Goal: Use online tool/utility: Utilize a website feature to perform a specific function

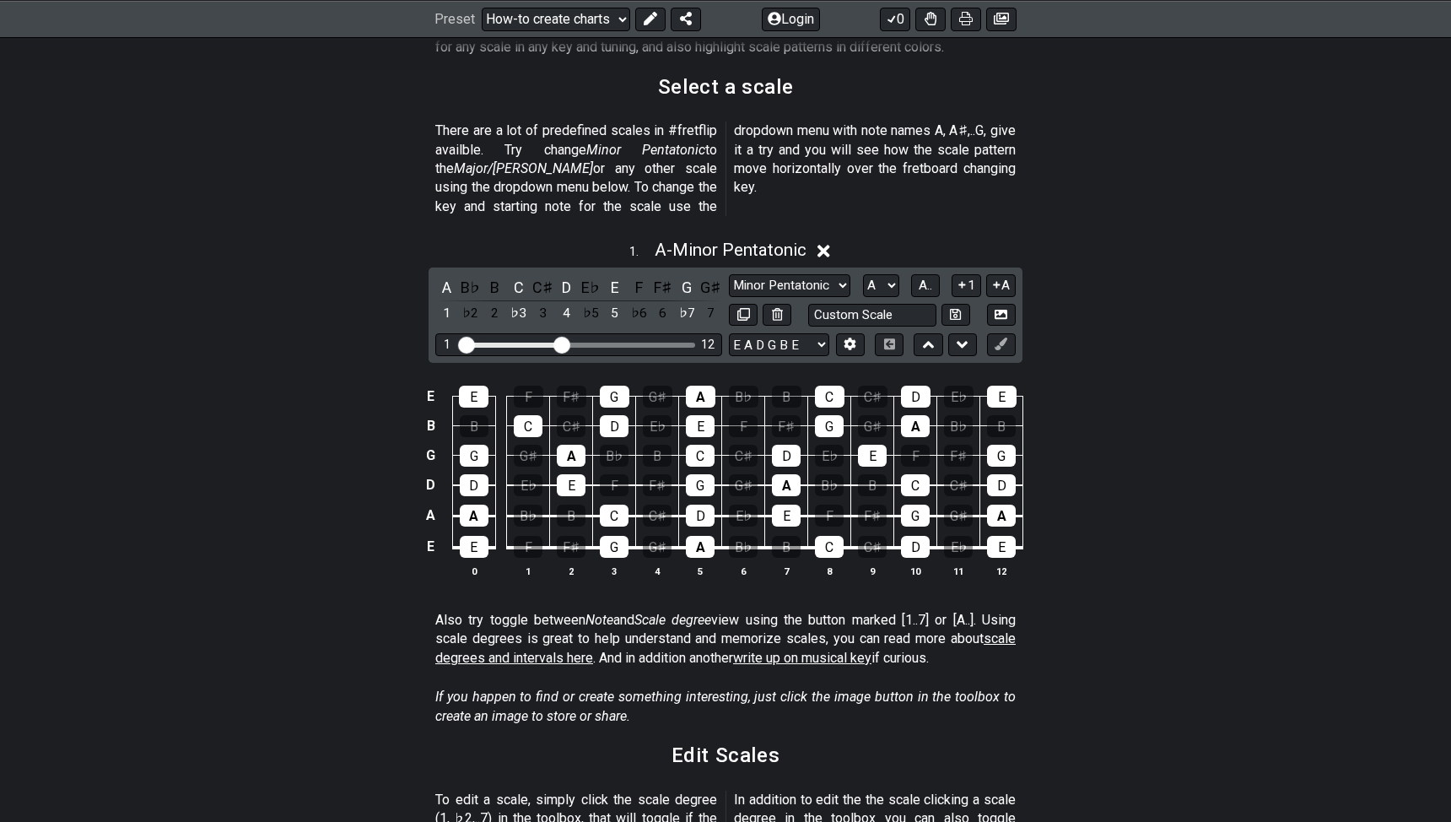
scroll to position [384, 0]
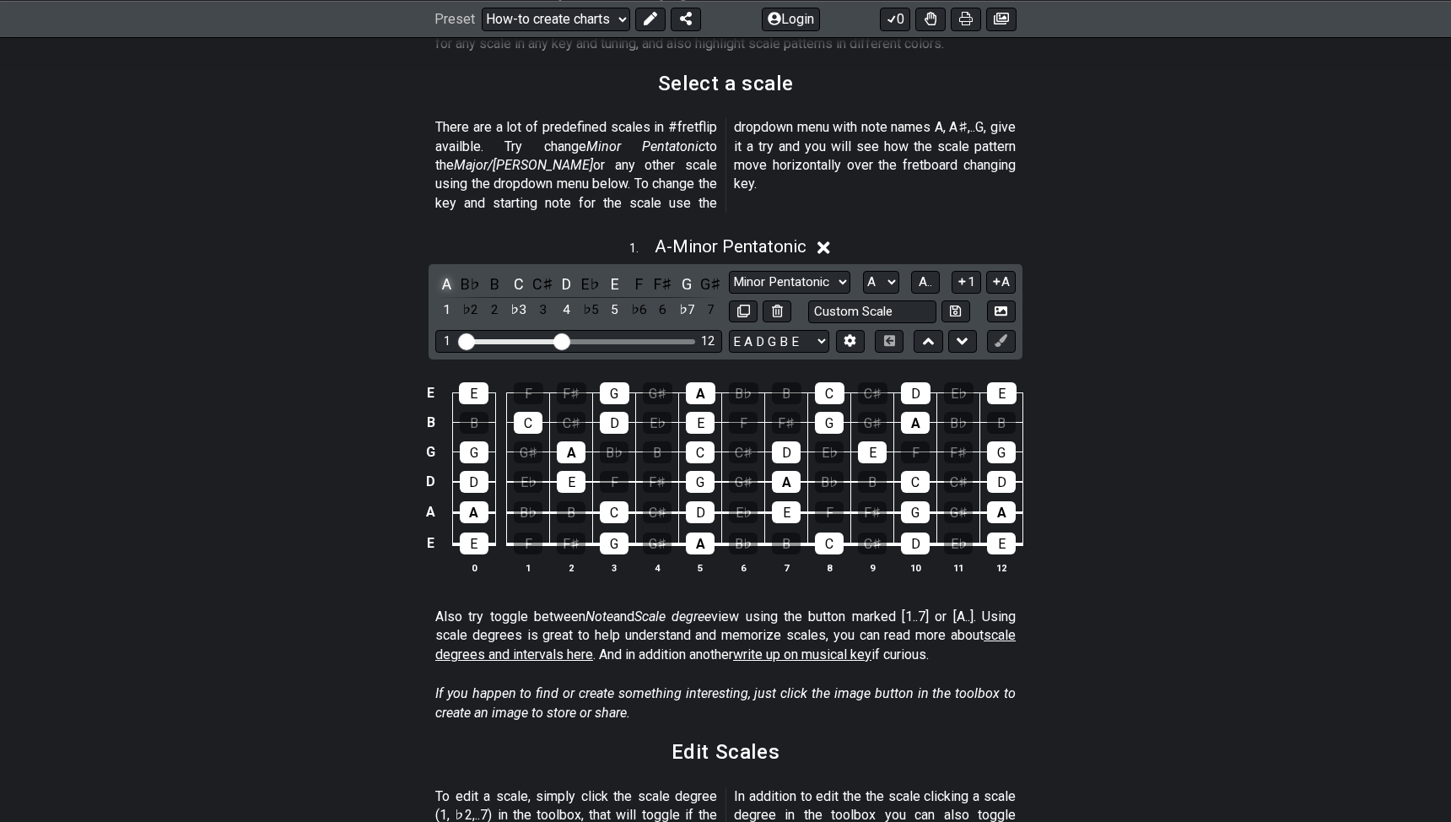
click at [451, 273] on div "A" at bounding box center [446, 284] width 22 height 23
click at [522, 273] on div "C" at bounding box center [519, 284] width 22 height 23
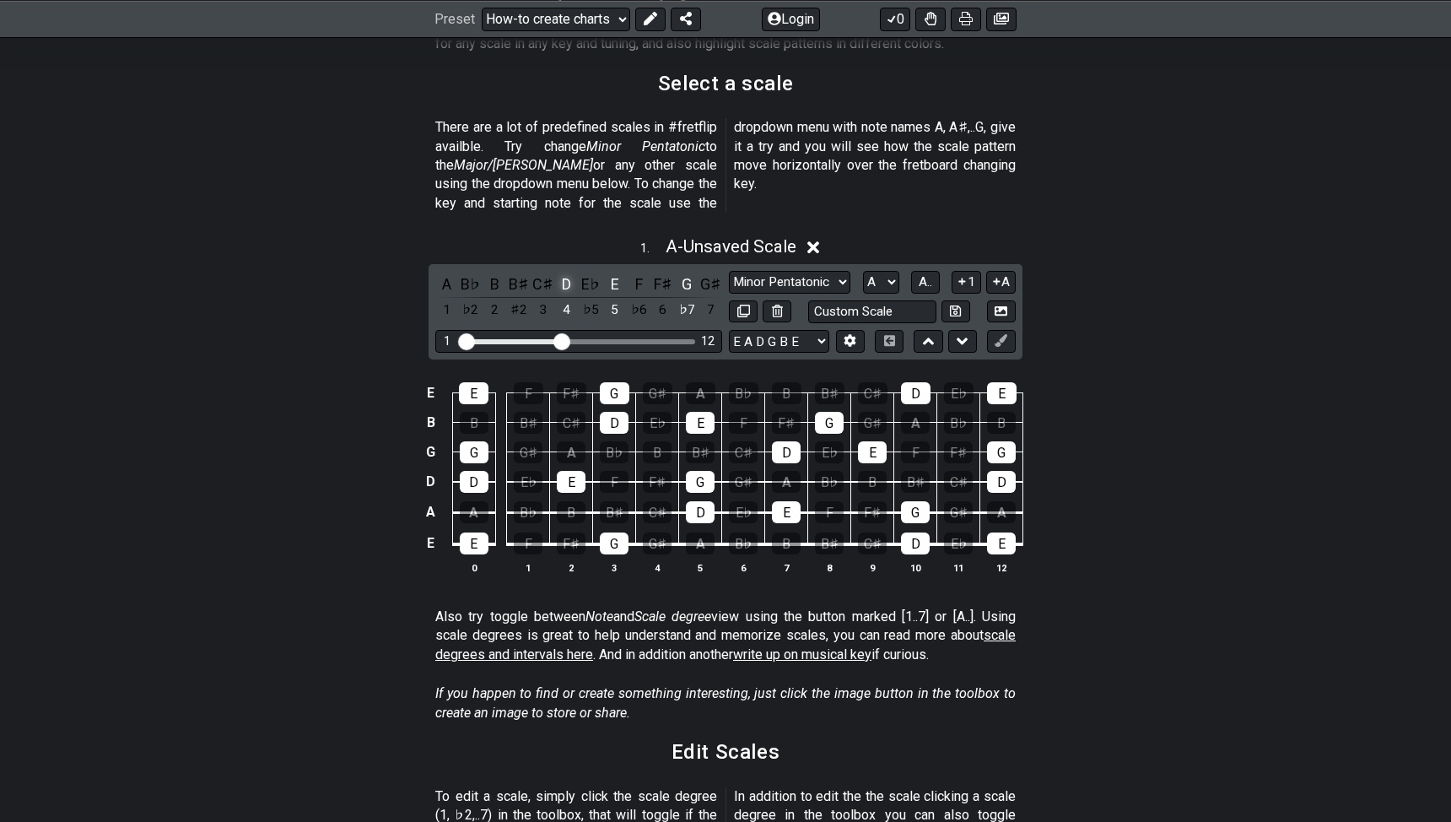
click at [571, 273] on div "D" at bounding box center [567, 284] width 22 height 23
click at [618, 273] on div "E" at bounding box center [615, 284] width 22 height 23
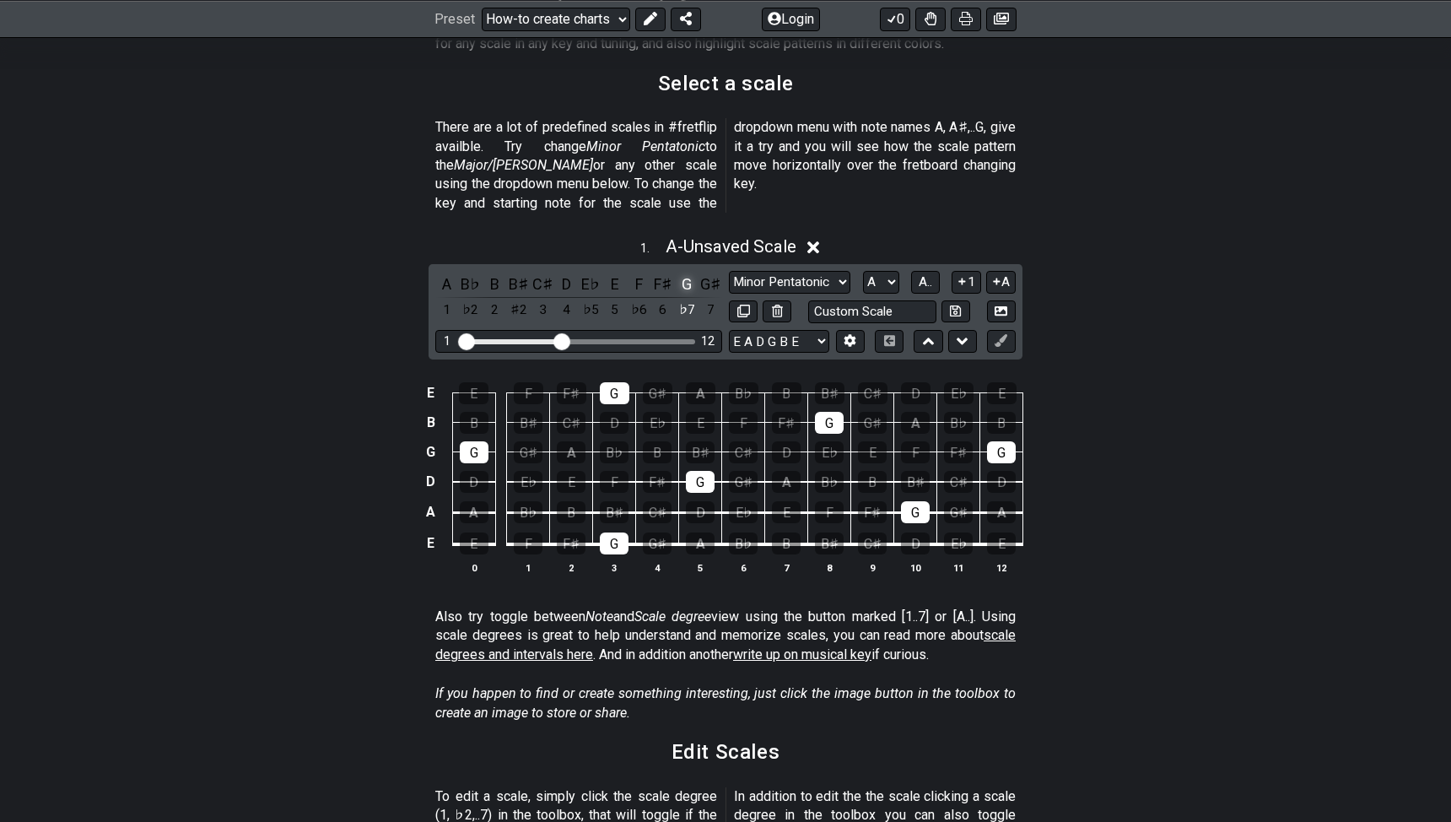
click at [685, 273] on div "G" at bounding box center [687, 284] width 22 height 23
click at [820, 239] on icon at bounding box center [813, 248] width 13 height 18
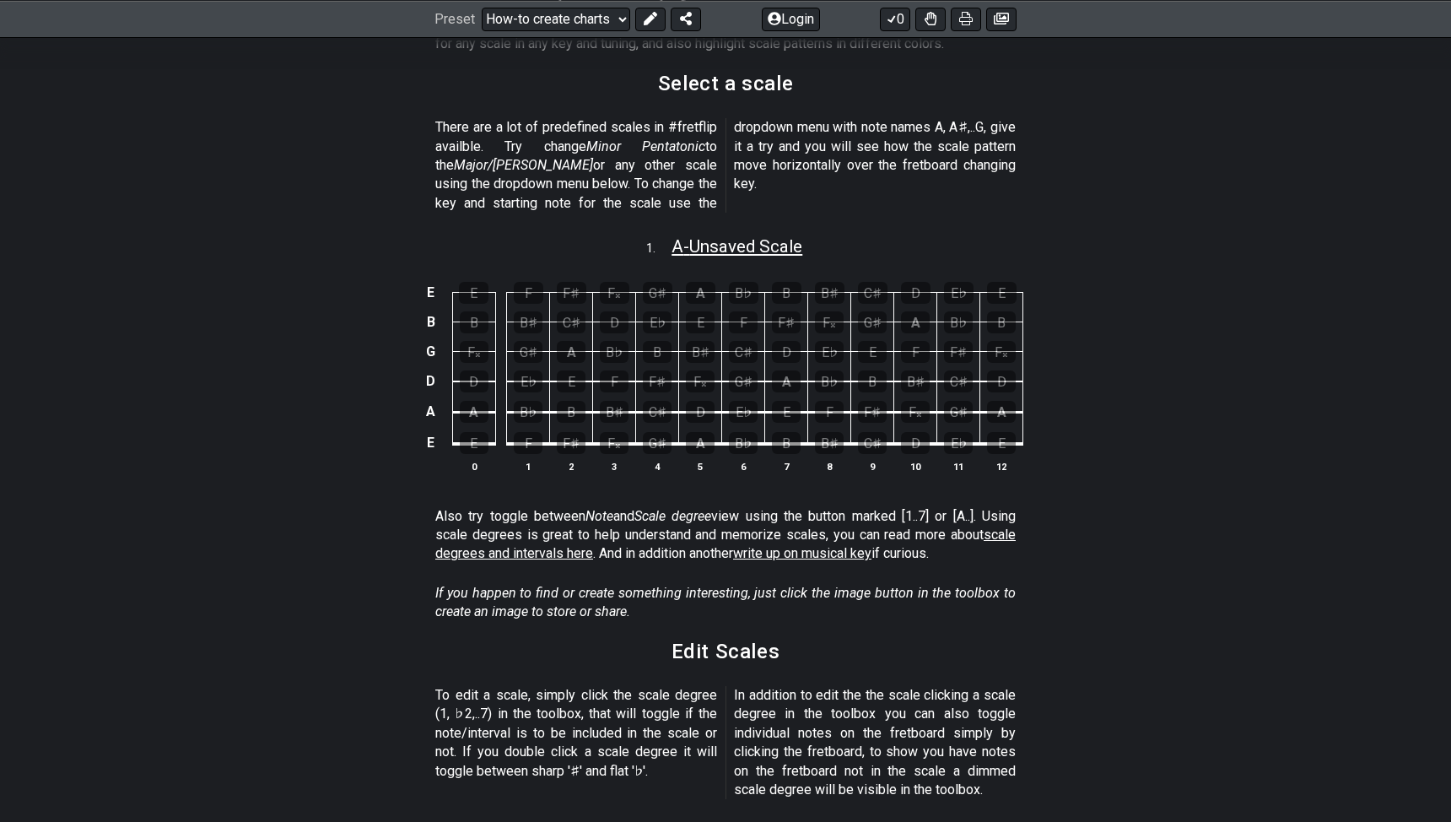
click at [720, 236] on span "A - Unsaved Scale" at bounding box center [737, 246] width 131 height 20
select select "A"
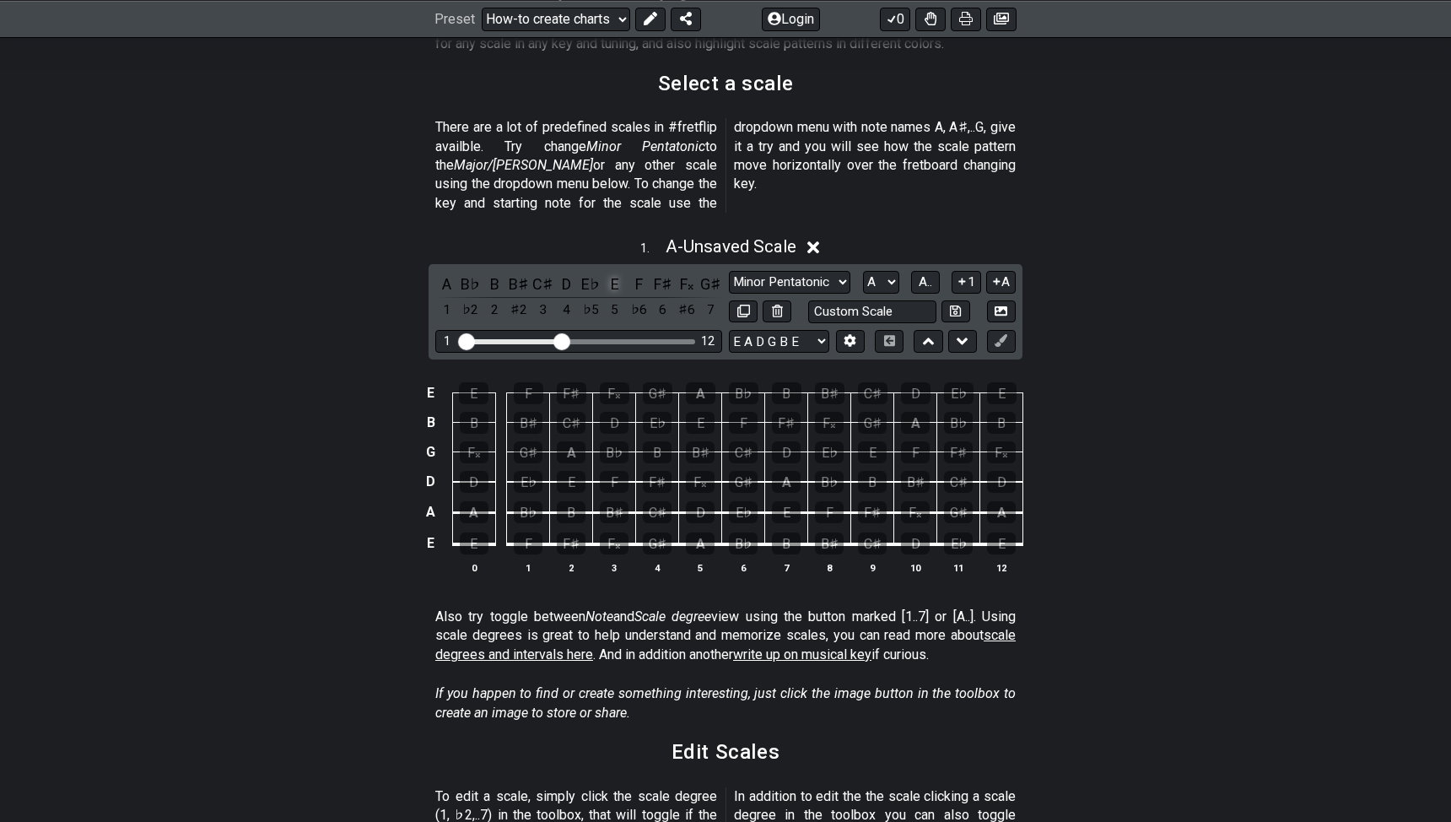
click at [617, 273] on div "E" at bounding box center [615, 284] width 22 height 23
click at [665, 273] on div "F♯" at bounding box center [663, 284] width 22 height 23
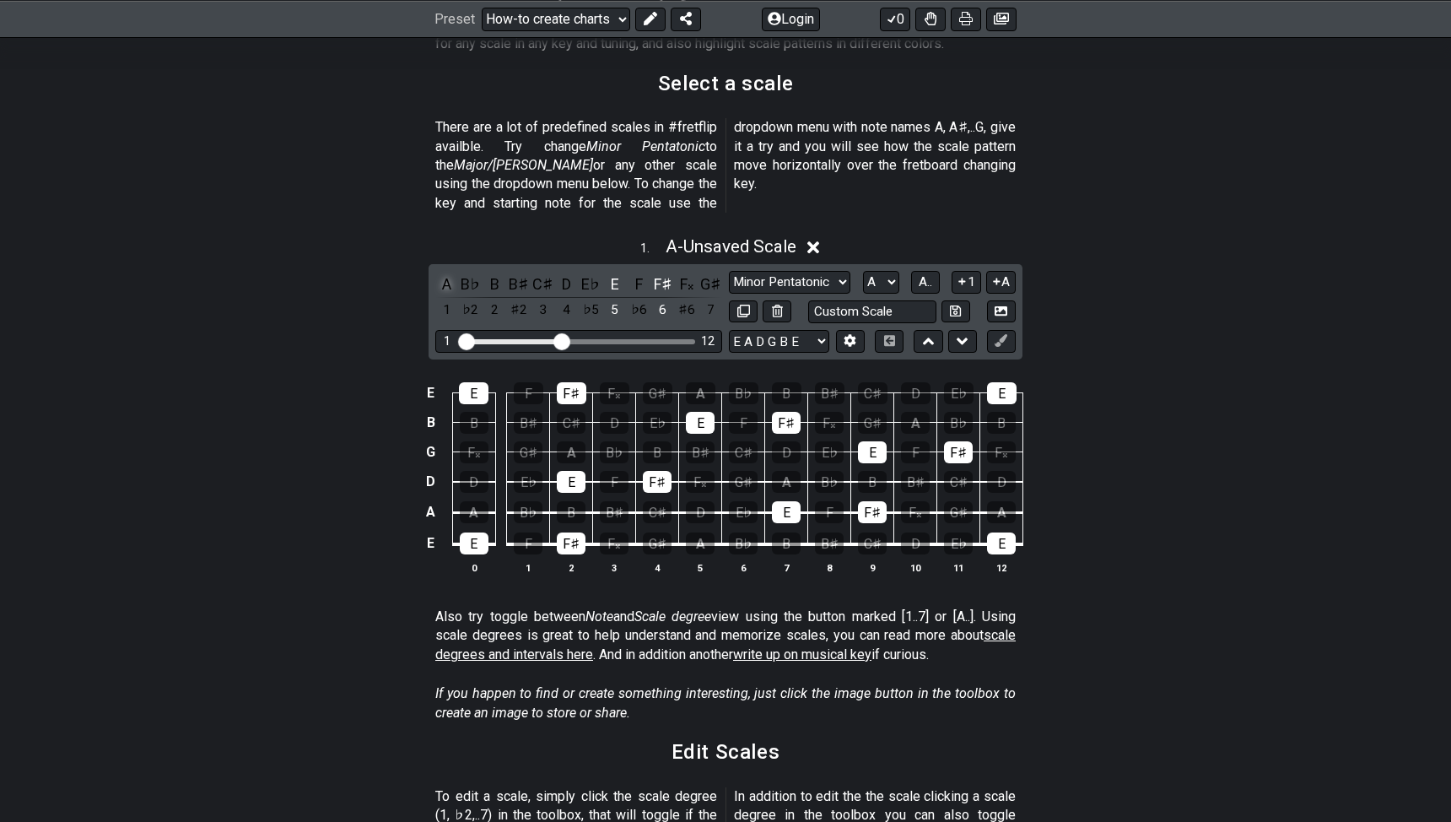
click at [446, 273] on div "A" at bounding box center [446, 284] width 22 height 23
click at [496, 273] on div "B" at bounding box center [494, 284] width 22 height 23
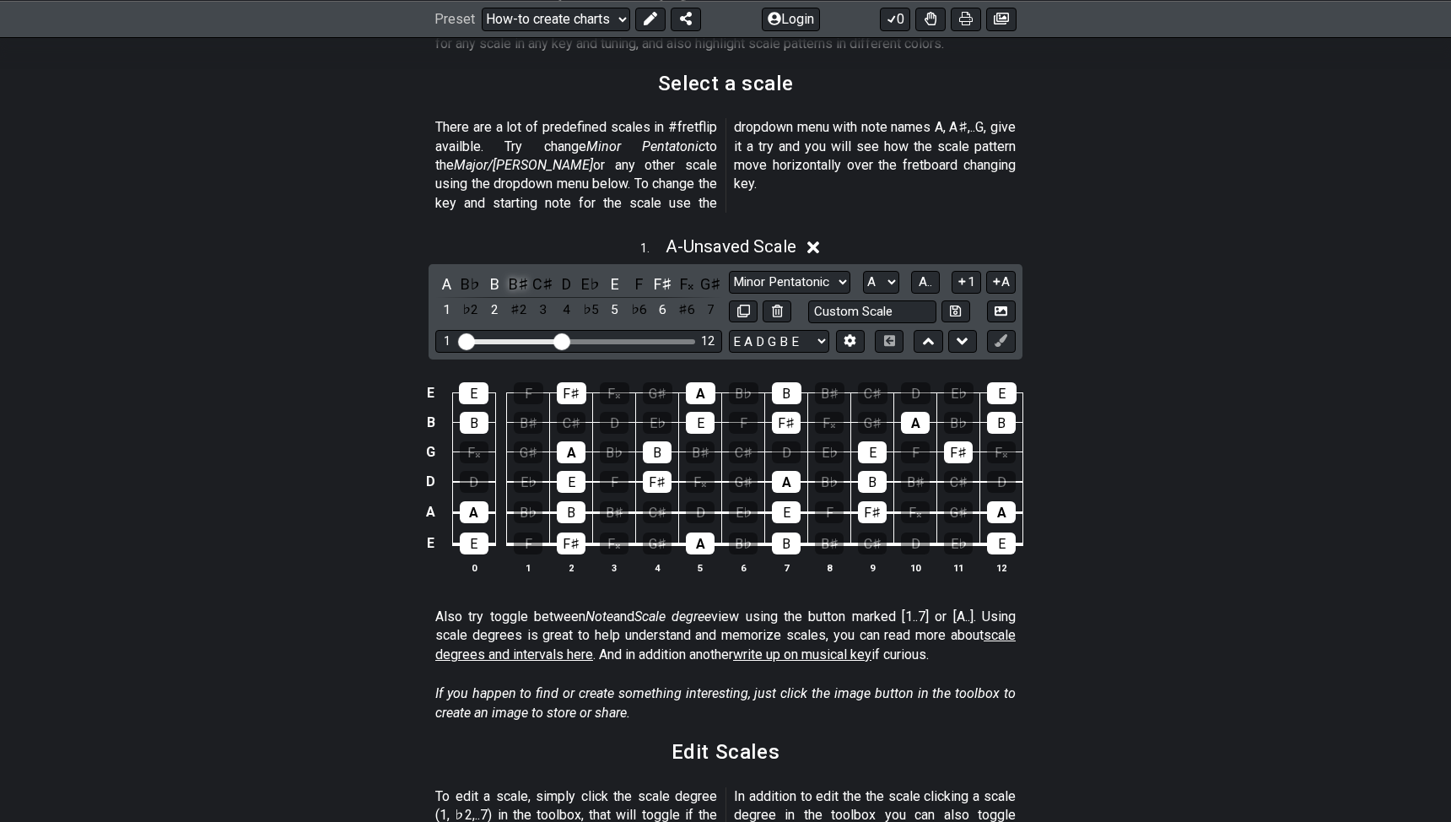
click at [522, 273] on div "B♯" at bounding box center [519, 284] width 22 height 23
click at [922, 274] on span "A.." at bounding box center [926, 281] width 14 height 15
click at [922, 274] on span "1..7" at bounding box center [925, 281] width 20 height 15
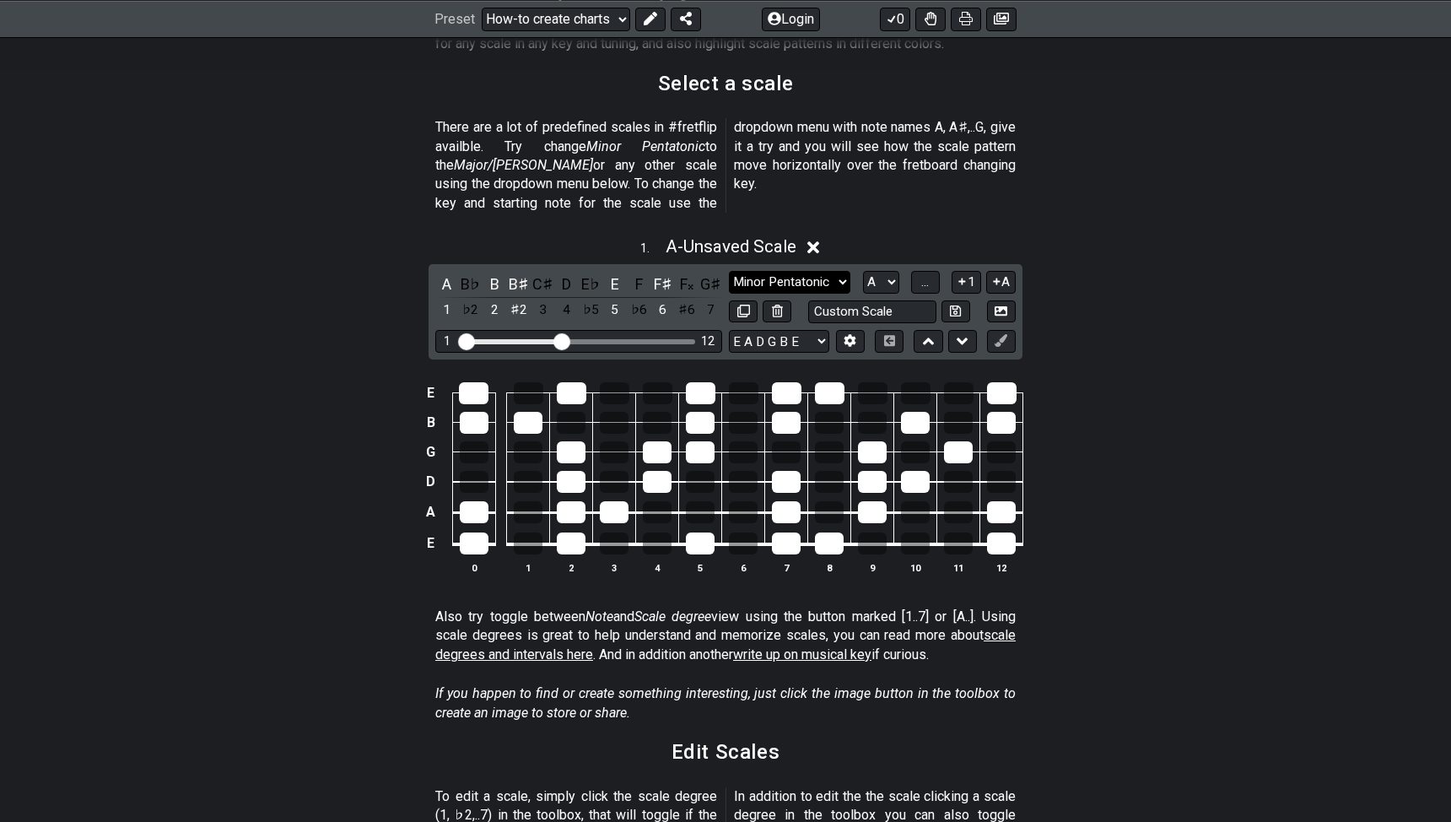
click at [800, 271] on select "Minor Pentatonic New Scale Minor Pentatonic Major Pentatonic Minor Blues Major …" at bounding box center [790, 282] width 122 height 23
select select "New Scale"
click at [729, 271] on select "Minor Pentatonic New Scale Minor Pentatonic Major Pentatonic Minor Blues Major …" at bounding box center [790, 282] width 122 height 23
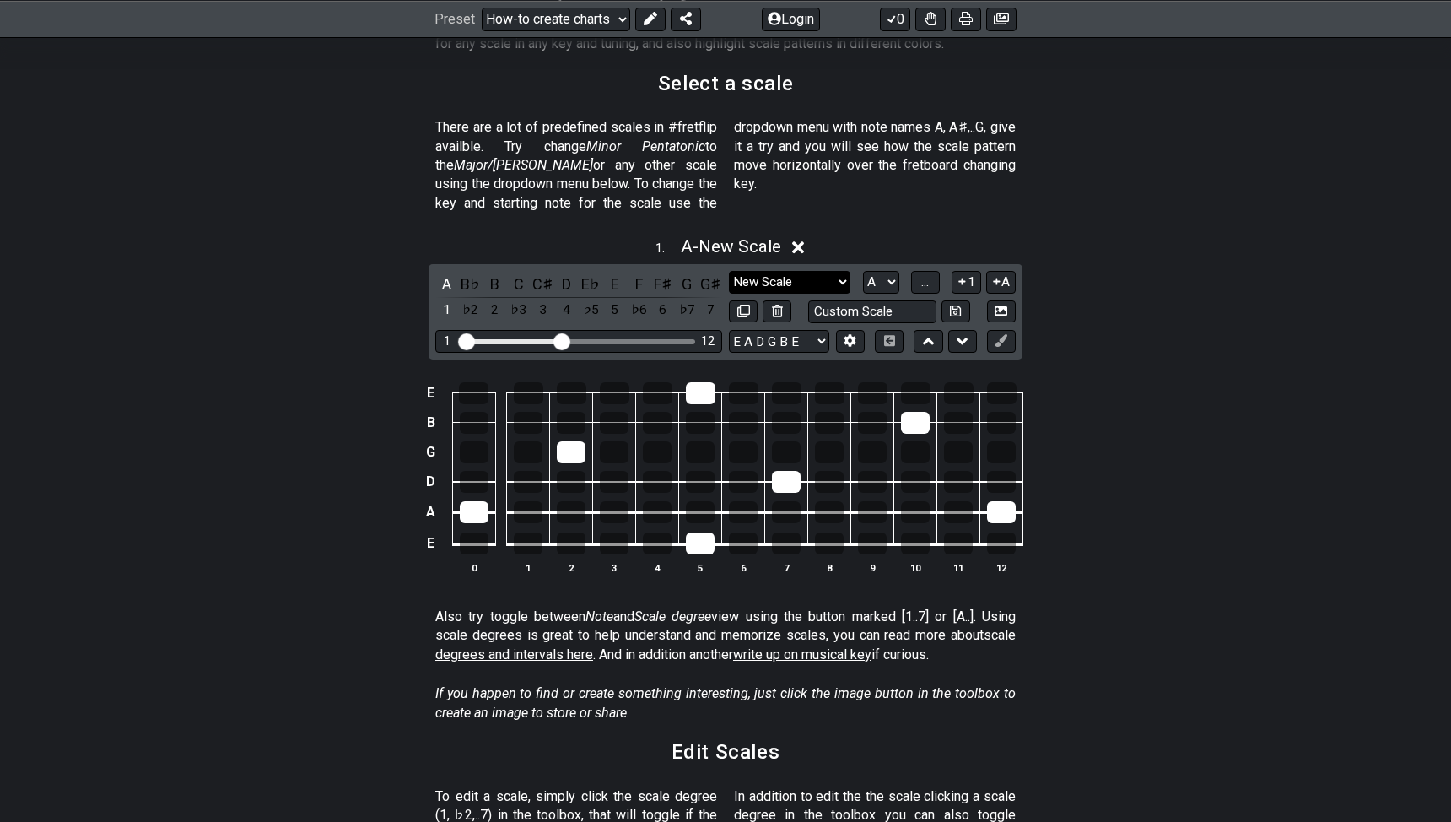
click at [759, 271] on select "Minor Pentatonic New Scale Minor Pentatonic Major Pentatonic Minor Blues Major …" at bounding box center [790, 282] width 122 height 23
click at [729, 271] on select "Minor Pentatonic New Scale Minor Pentatonic Major Pentatonic Minor Blues Major …" at bounding box center [790, 282] width 122 height 23
click at [612, 273] on div "E" at bounding box center [615, 284] width 22 height 23
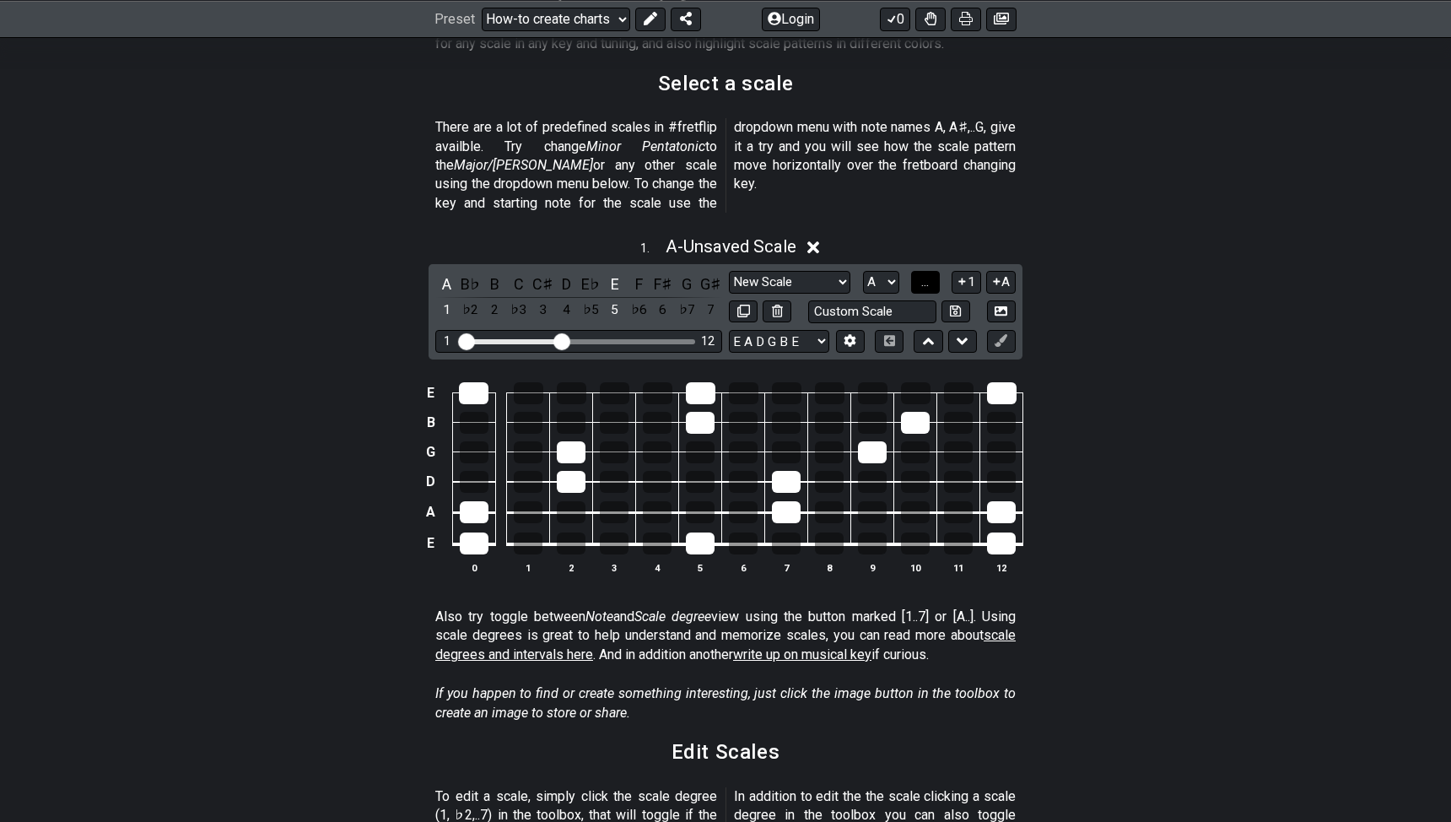
click at [918, 271] on button "..." at bounding box center [925, 282] width 29 height 23
click at [657, 273] on div "F♯" at bounding box center [663, 284] width 22 height 23
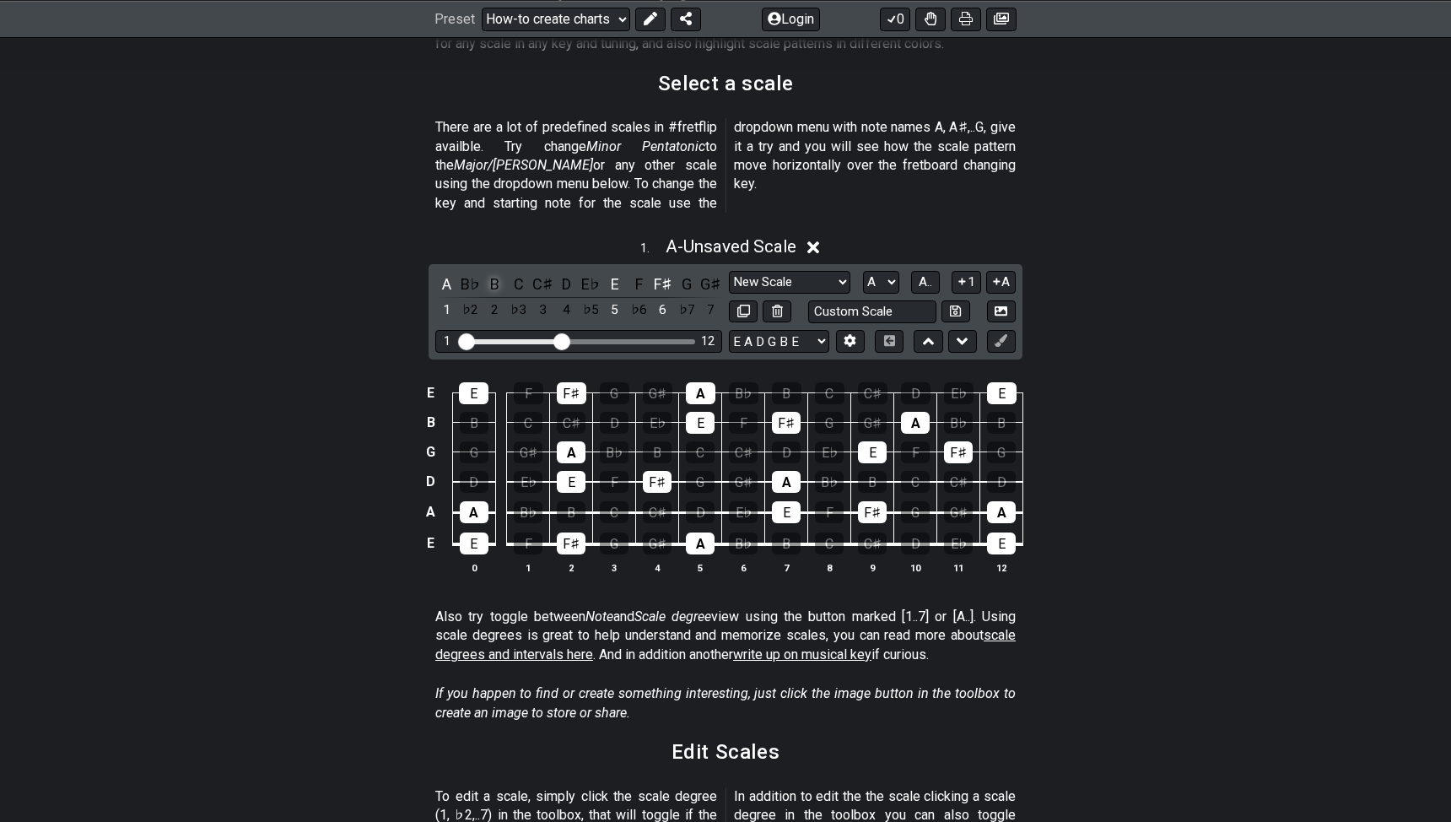
click at [494, 273] on div "B" at bounding box center [494, 284] width 22 height 23
click at [519, 273] on div "C" at bounding box center [519, 284] width 22 height 23
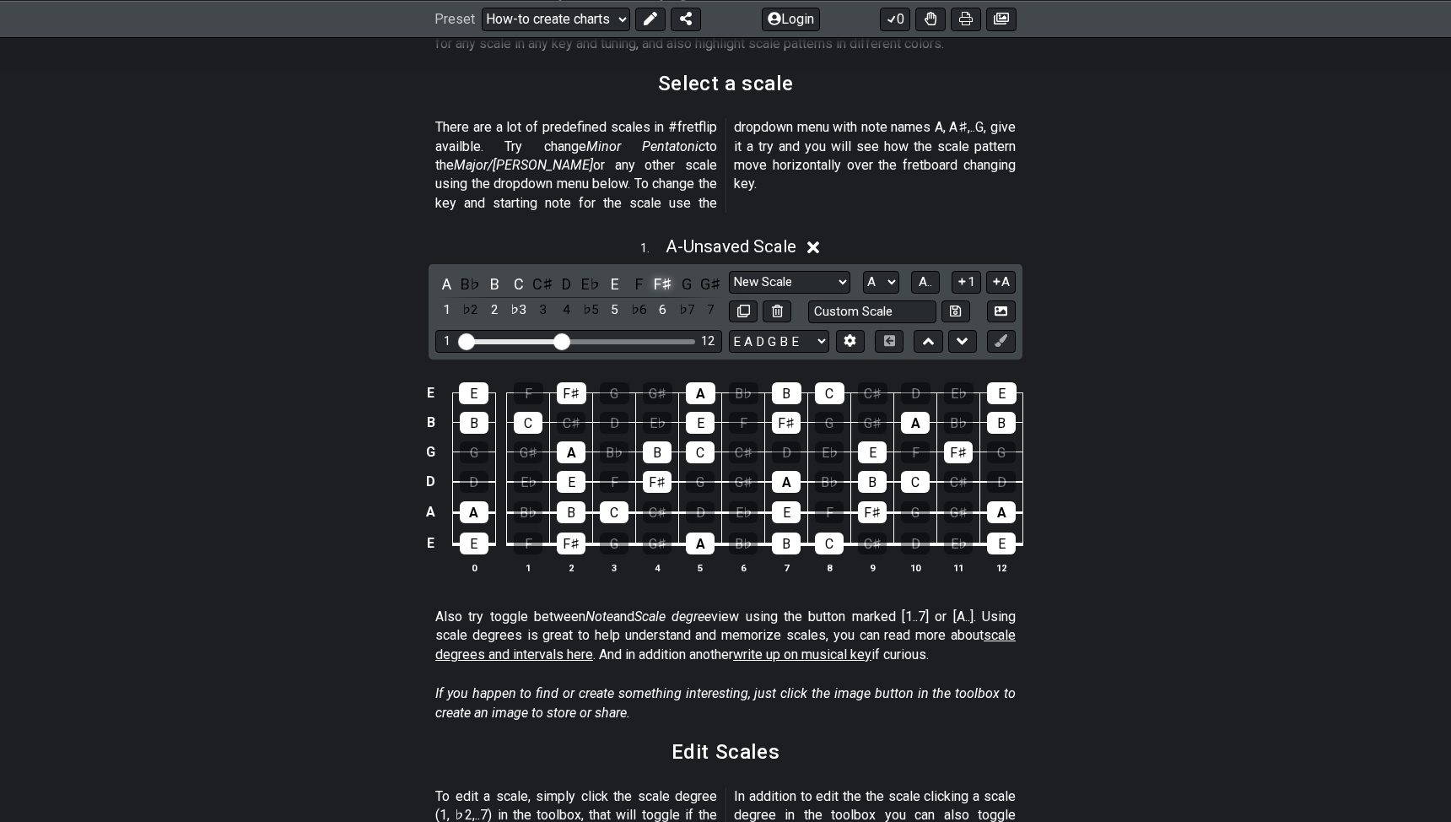
click at [662, 273] on div "F♯" at bounding box center [663, 284] width 22 height 23
click at [639, 273] on div "F" at bounding box center [639, 284] width 22 height 23
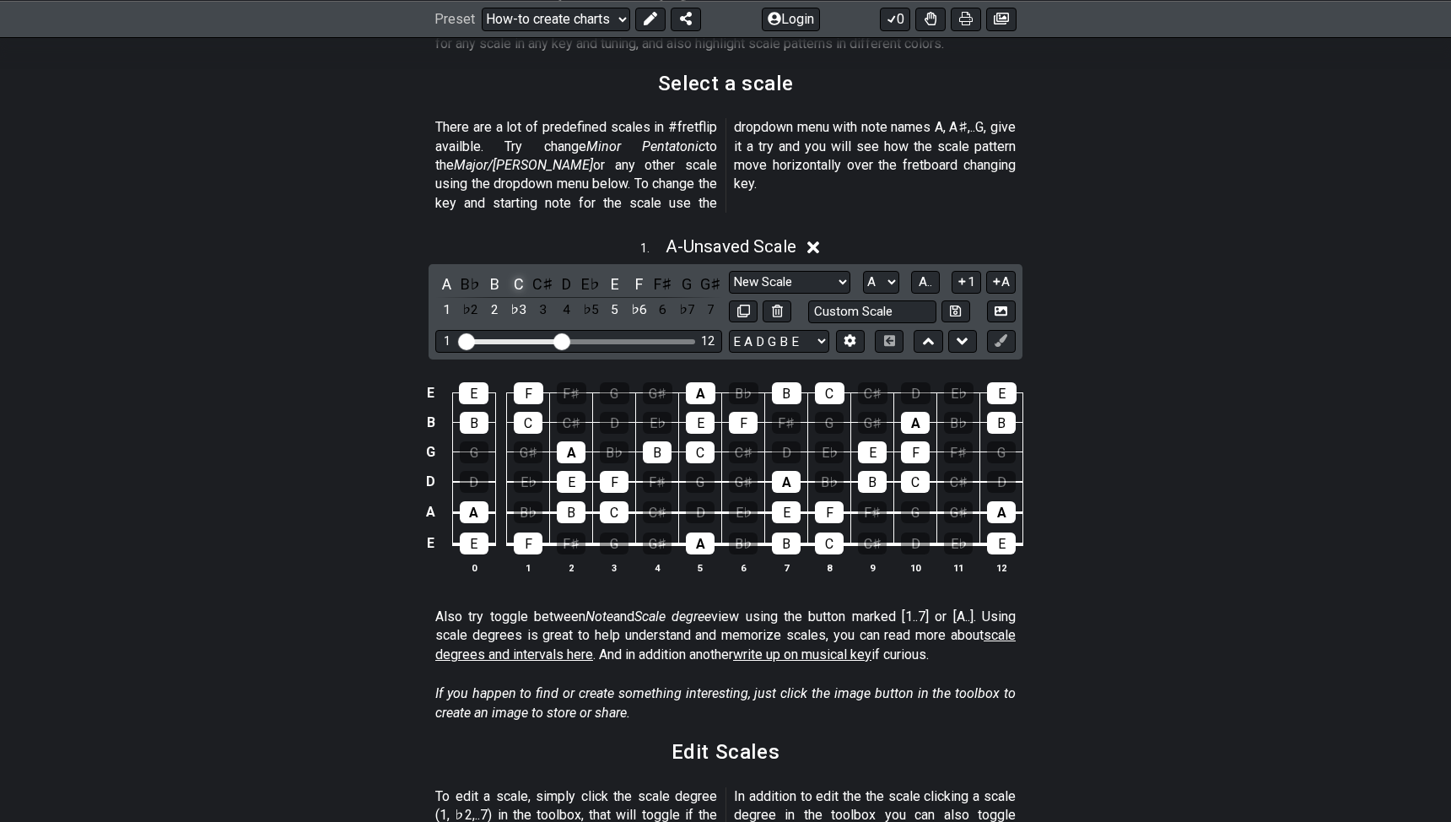
click at [516, 273] on div "C" at bounding box center [519, 284] width 22 height 23
click at [562, 273] on div "D" at bounding box center [567, 284] width 22 height 23
